Goal: Task Accomplishment & Management: Complete application form

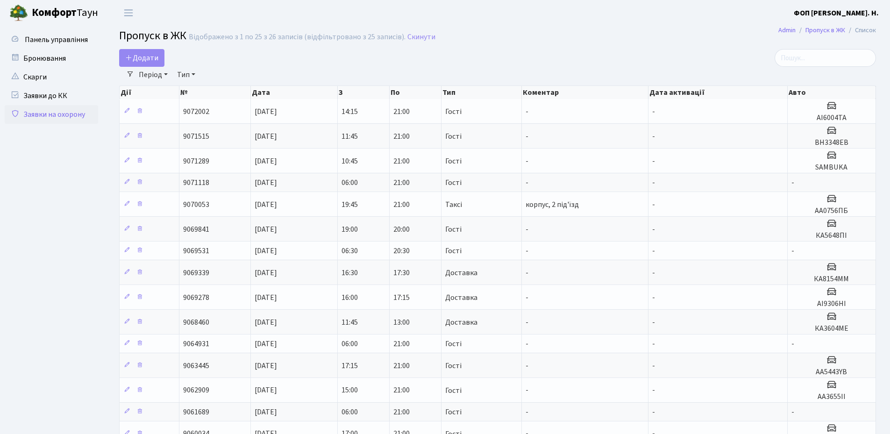
select select "25"
click at [838, 53] on input "search" at bounding box center [824, 58] width 101 height 18
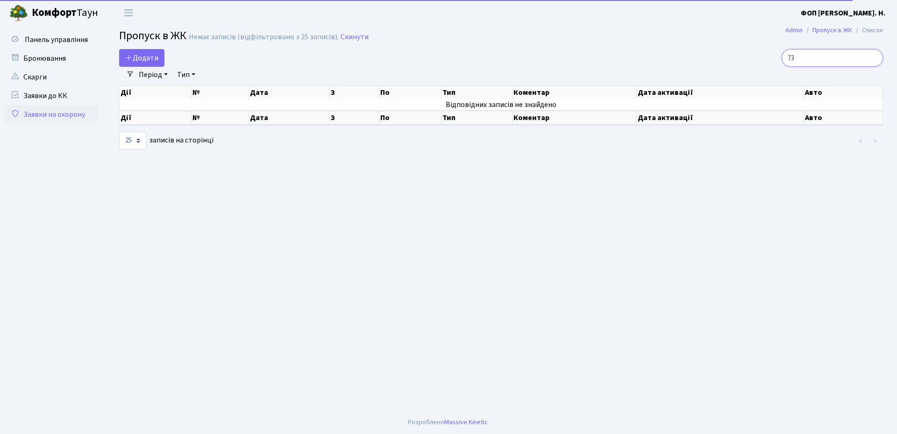
type input "7"
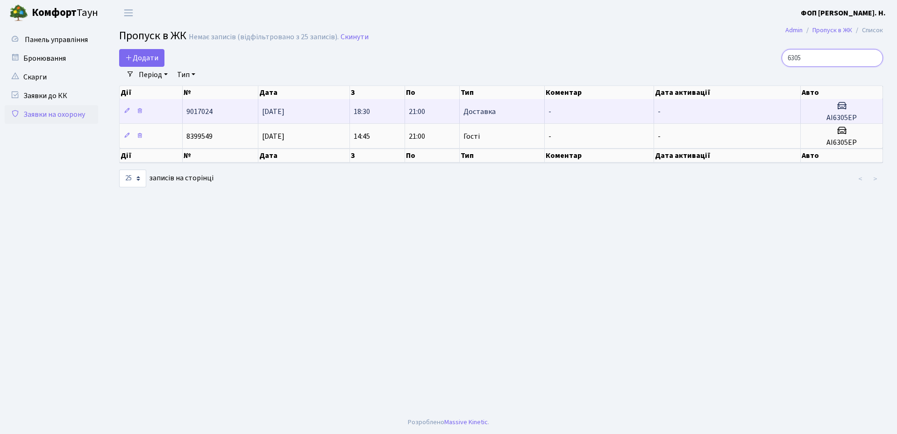
type input "6305"
drag, startPoint x: 852, startPoint y: 115, endPoint x: 827, endPoint y: 116, distance: 25.2
click at [827, 116] on h5 "АІ6305ЕР" at bounding box center [841, 117] width 74 height 9
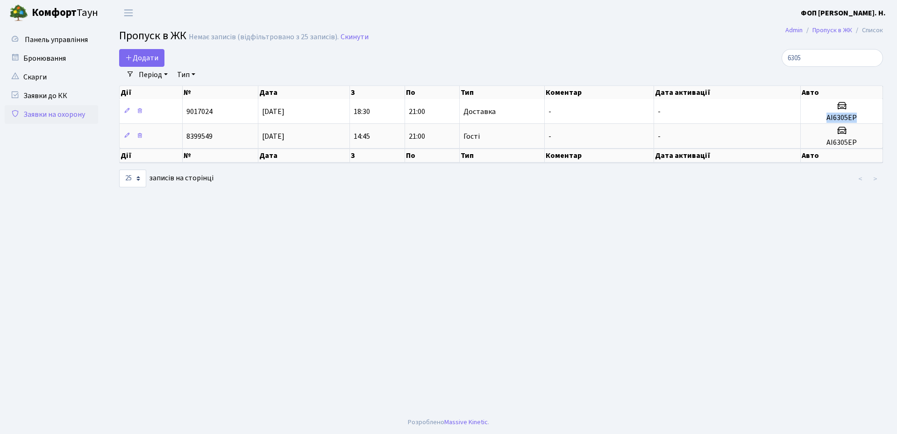
copy h5 "АІ6305ЕР"
click at [818, 59] on input "6305" at bounding box center [831, 58] width 101 height 18
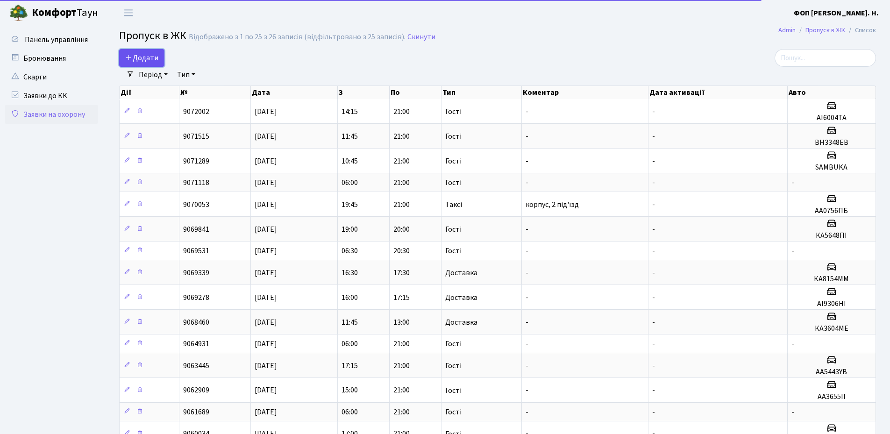
click at [134, 58] on span "Додати" at bounding box center [141, 58] width 33 height 10
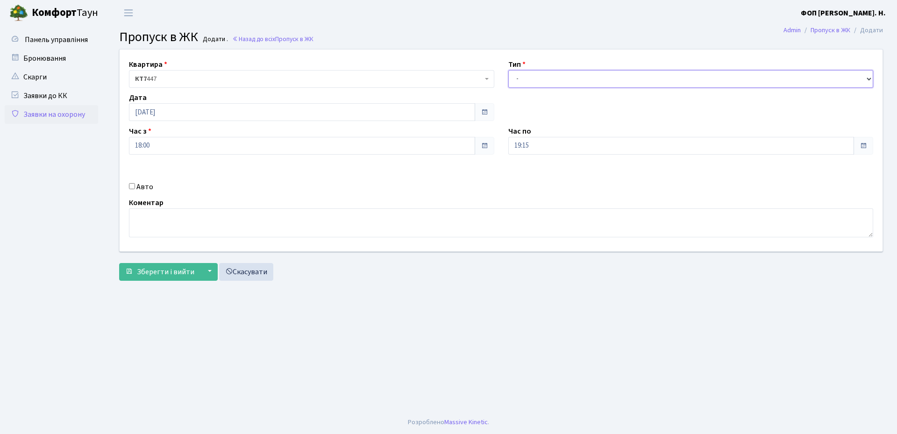
drag, startPoint x: 553, startPoint y: 74, endPoint x: 550, endPoint y: 83, distance: 9.3
click at [553, 74] on select "- Доставка Таксі Гості Сервіс" at bounding box center [690, 79] width 365 height 18
select select "3"
click at [508, 70] on select "- Доставка Таксі Гості Сервіс" at bounding box center [690, 79] width 365 height 18
click at [544, 145] on input "19:15" at bounding box center [681, 146] width 346 height 18
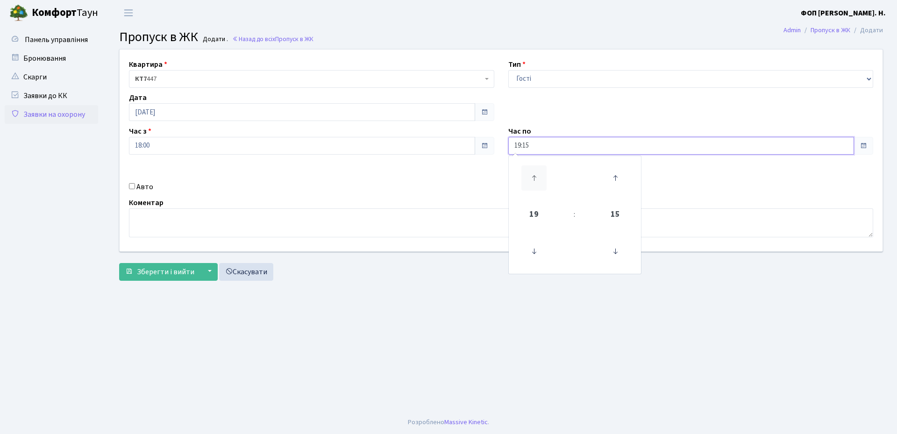
click at [530, 170] on icon at bounding box center [533, 177] width 25 height 25
click at [623, 256] on icon at bounding box center [614, 251] width 25 height 25
type input "21:00"
drag, startPoint x: 134, startPoint y: 186, endPoint x: 465, endPoint y: 182, distance: 331.1
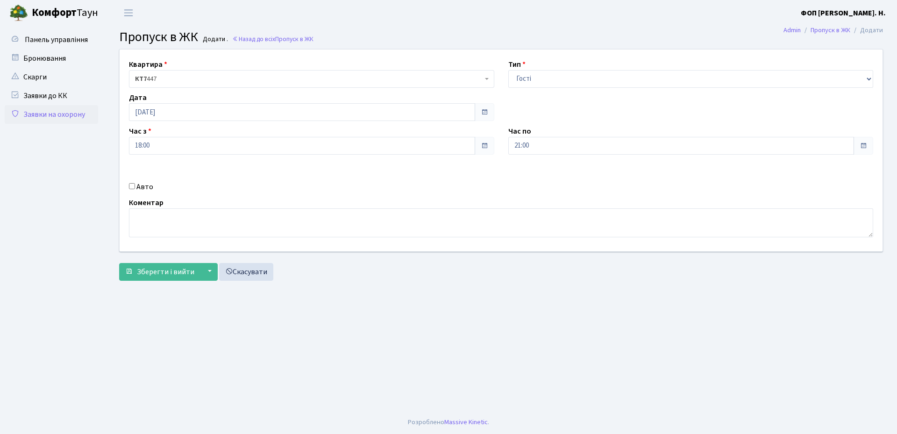
click at [134, 186] on input "Авто" at bounding box center [132, 186] width 6 height 6
checkbox input "true"
paste input "АІ6305ЕР"
type input "АІ6305ЕР"
click at [166, 275] on span "Зберегти і вийти" at bounding box center [165, 272] width 57 height 10
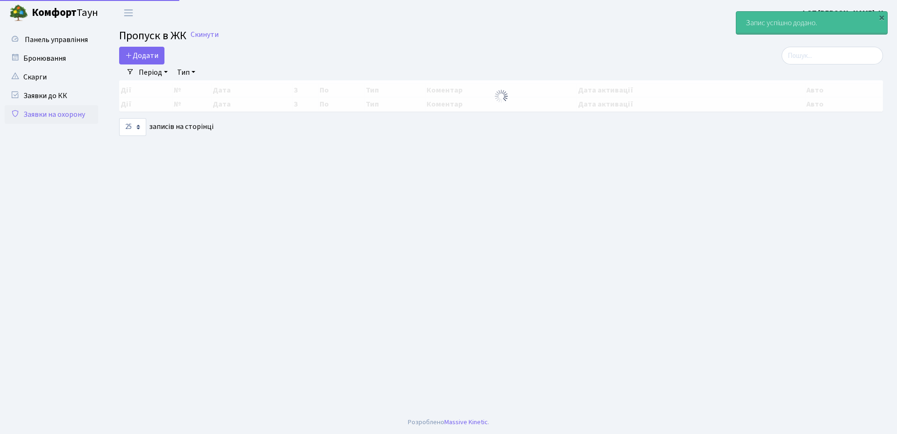
select select "25"
